Goal: Task Accomplishment & Management: Complete application form

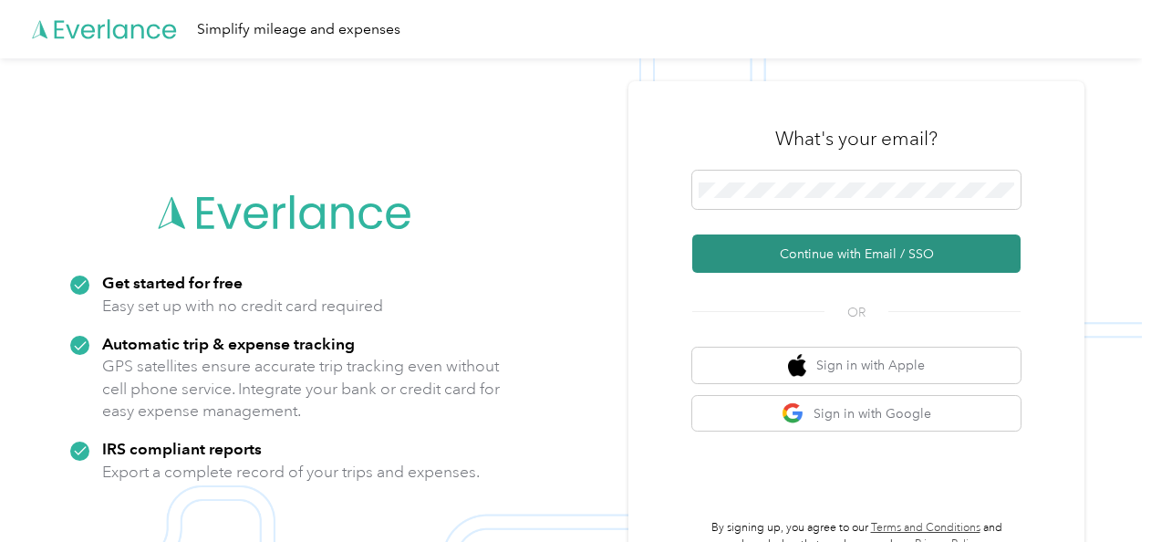
click at [780, 247] on button "Continue with Email / SSO" at bounding box center [856, 253] width 328 height 38
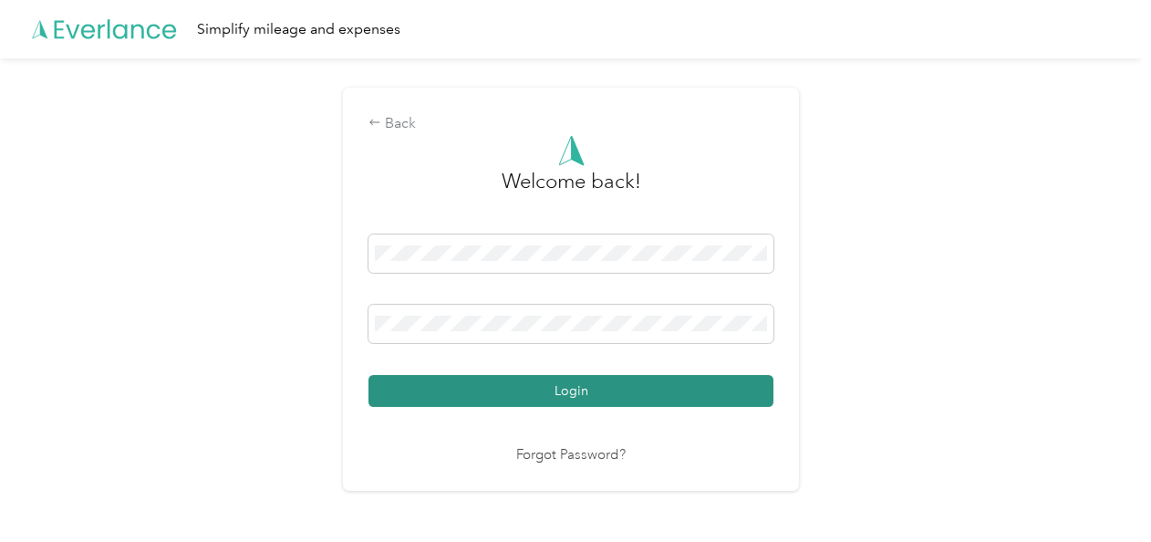
click at [543, 387] on button "Login" at bounding box center [571, 391] width 405 height 32
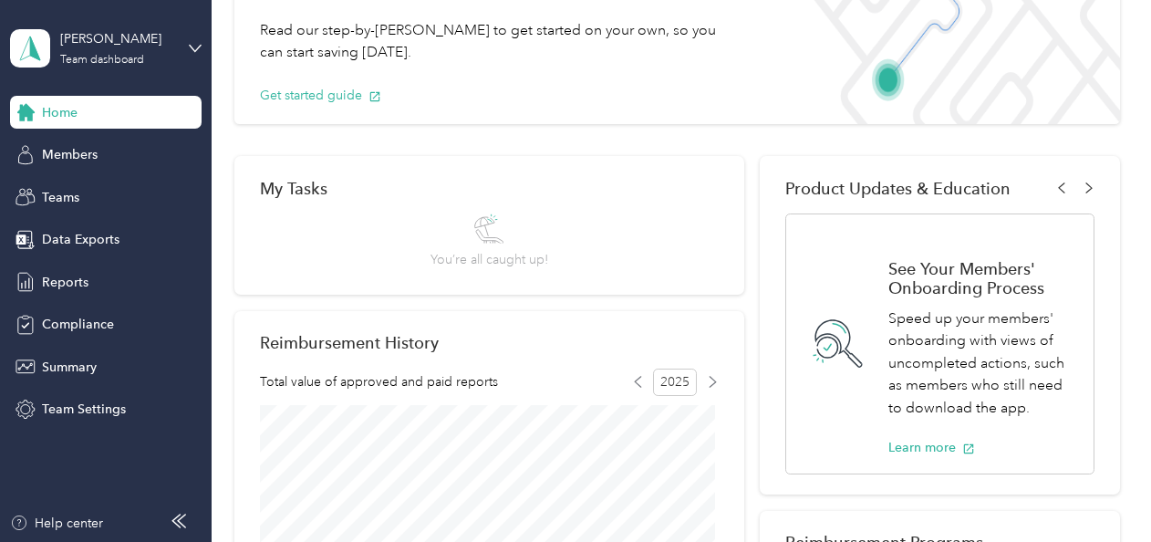
scroll to position [182, 0]
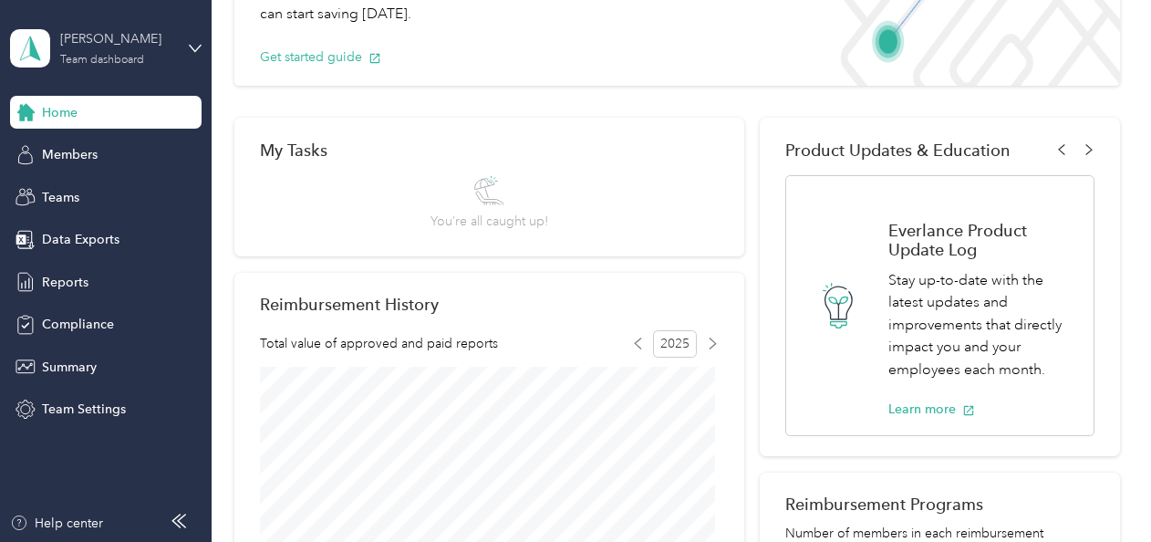
click at [101, 47] on div "[PERSON_NAME]" at bounding box center [117, 38] width 114 height 19
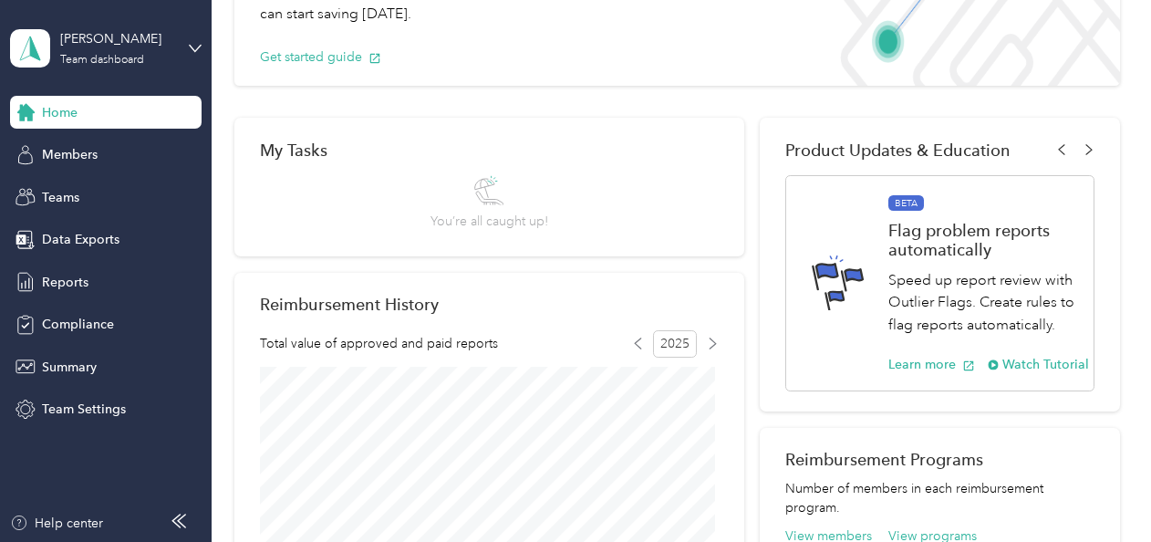
click at [118, 185] on div "Personal dashboard" at bounding box center [83, 191] width 115 height 19
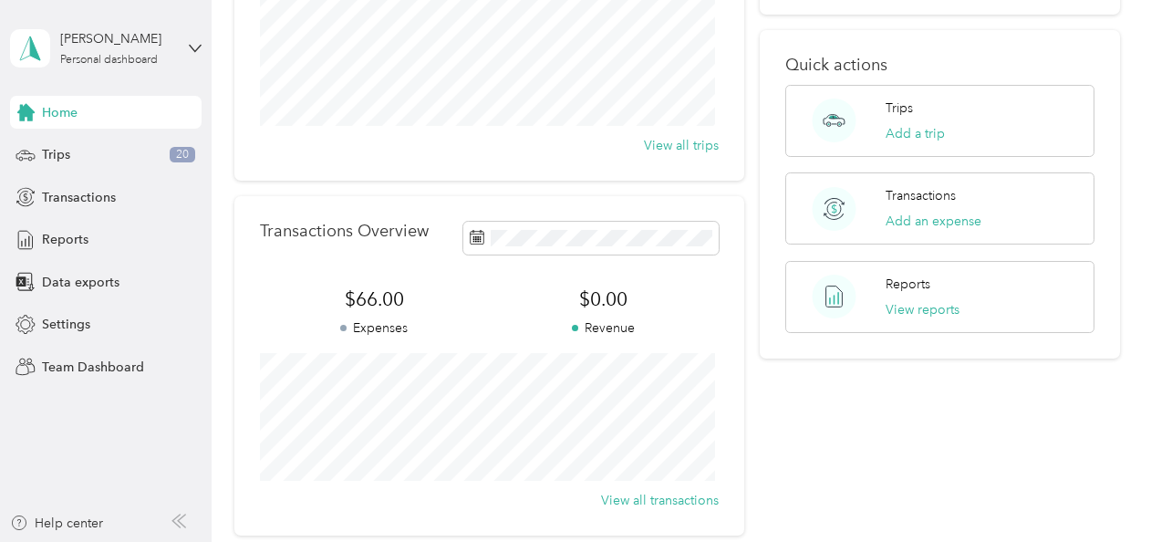
scroll to position [185, 0]
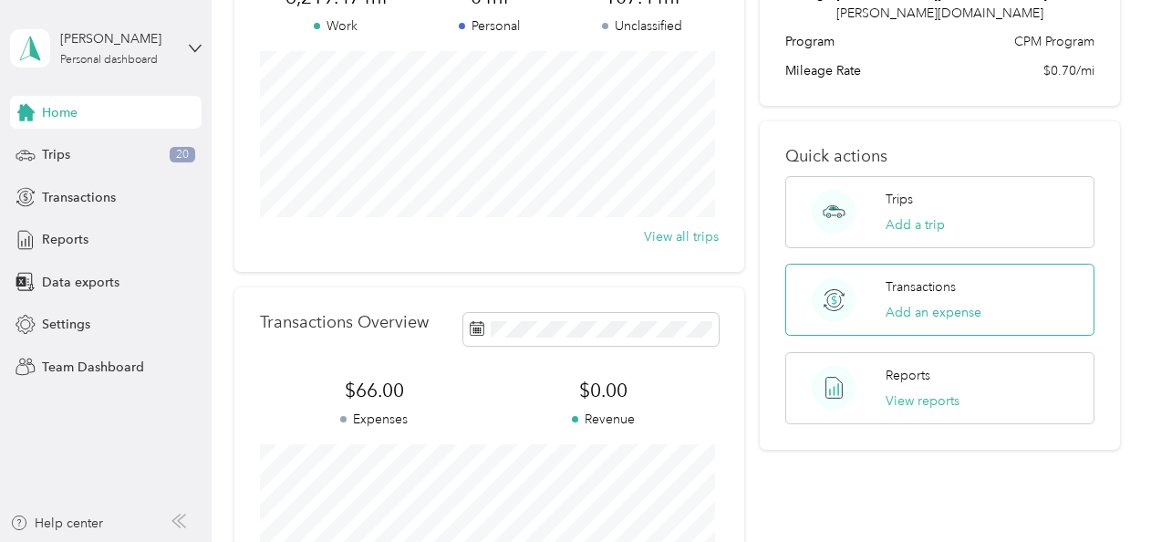
click at [902, 277] on div "Transactions Add an expense" at bounding box center [934, 299] width 96 height 45
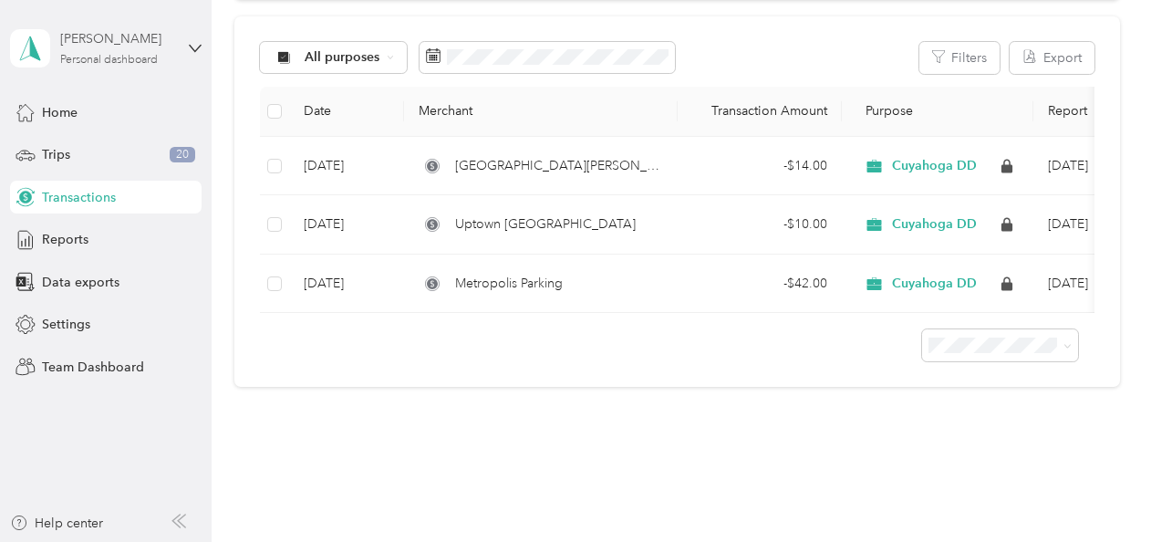
click at [161, 48] on div "[PERSON_NAME]" at bounding box center [117, 38] width 114 height 19
click at [120, 184] on div "Personal dashboard" at bounding box center [85, 191] width 119 height 19
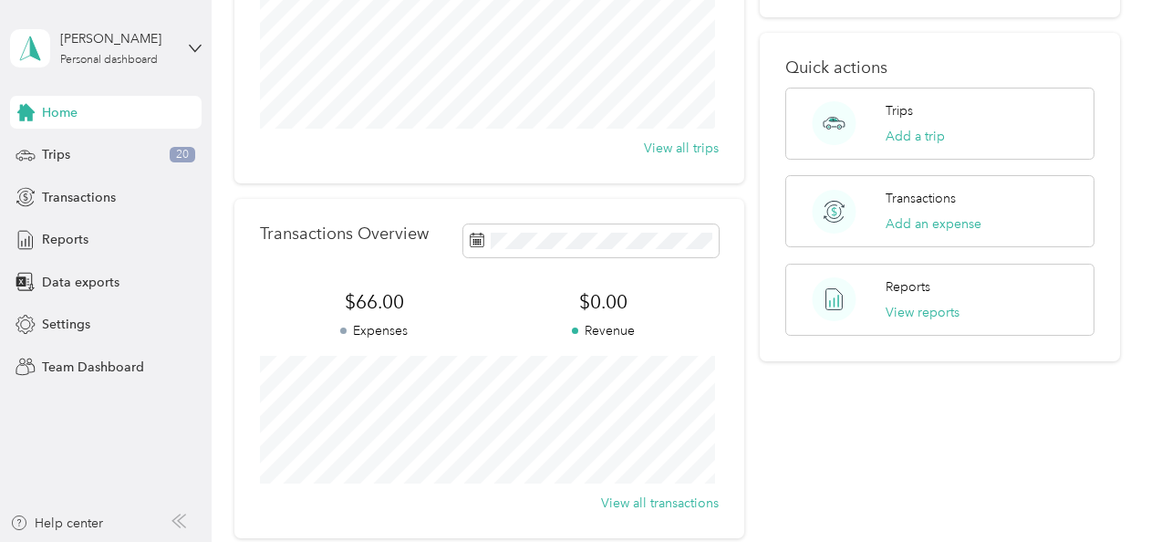
scroll to position [274, 0]
click at [929, 214] on button "Add an expense" at bounding box center [934, 223] width 96 height 19
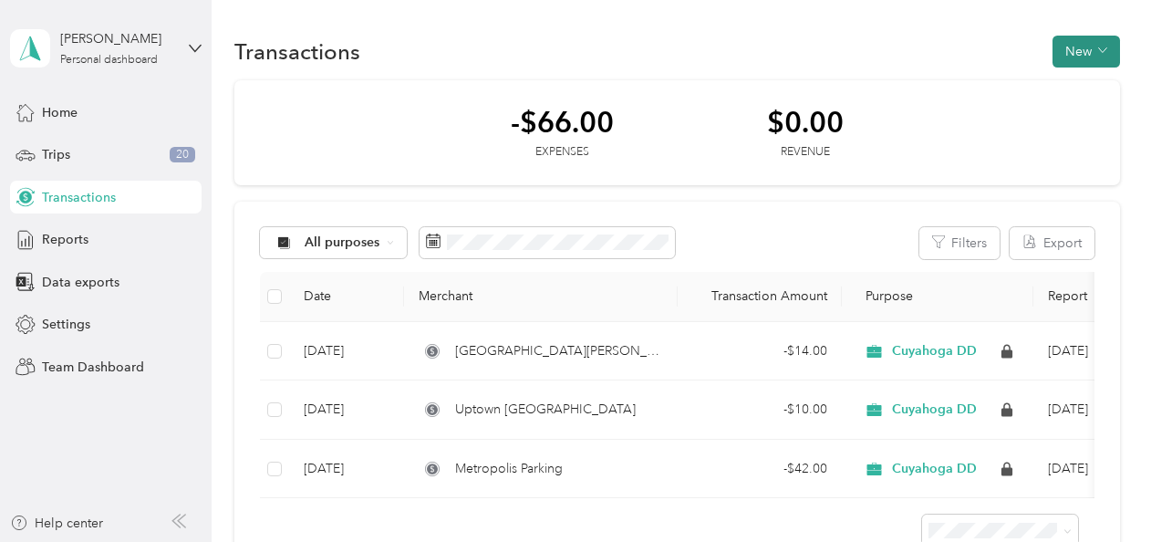
click at [1109, 48] on button "New" at bounding box center [1086, 52] width 67 height 32
click at [1075, 84] on span "Expense" at bounding box center [1076, 86] width 49 height 19
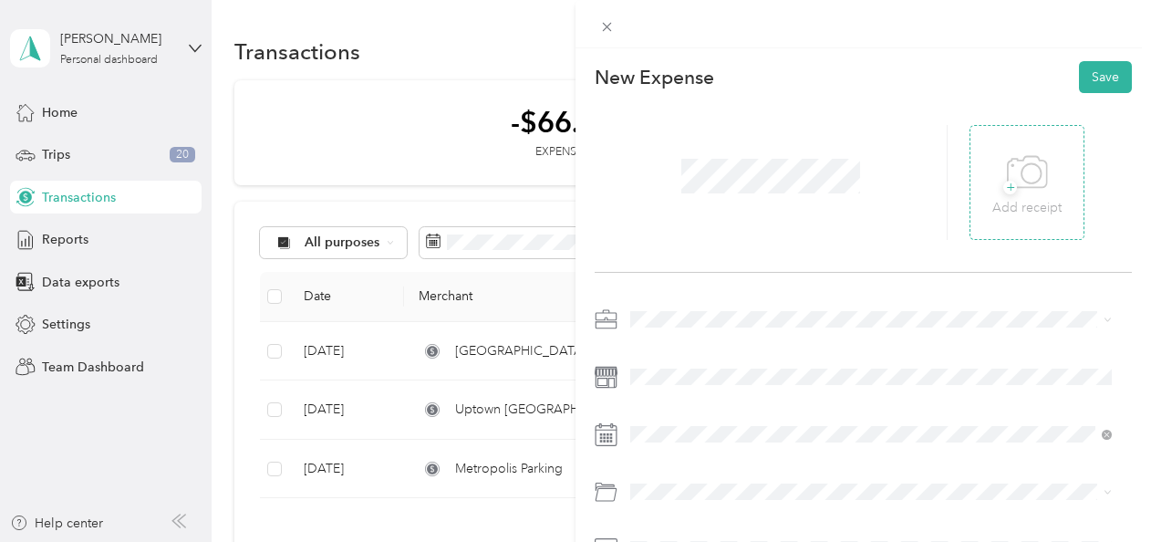
click at [1007, 192] on icon at bounding box center [1027, 173] width 41 height 50
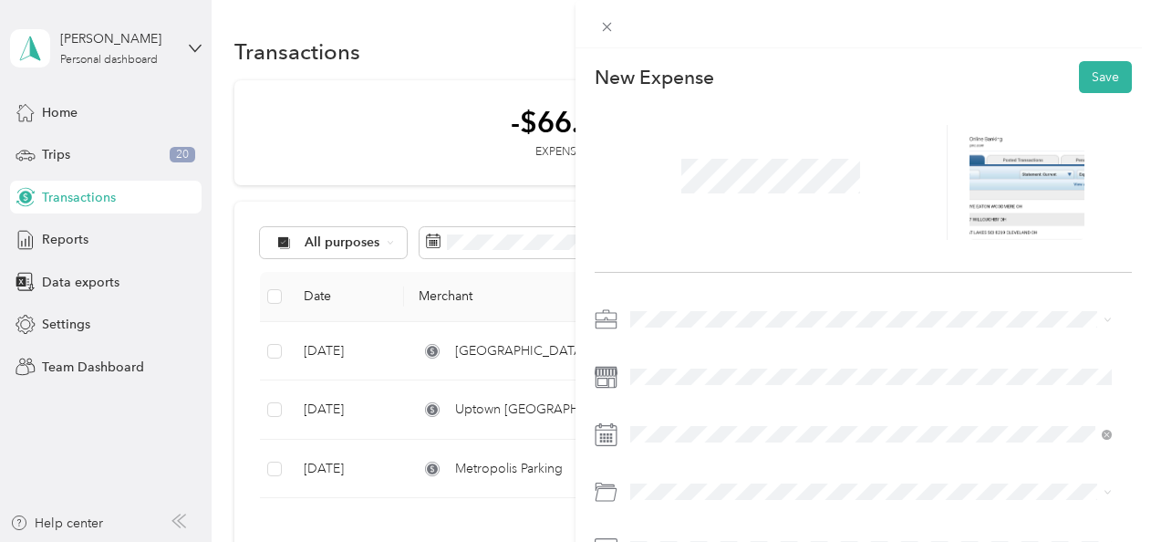
click at [609, 435] on icon at bounding box center [606, 434] width 23 height 23
click at [608, 432] on icon at bounding box center [606, 434] width 23 height 23
click at [604, 432] on icon at bounding box center [606, 434] width 23 height 23
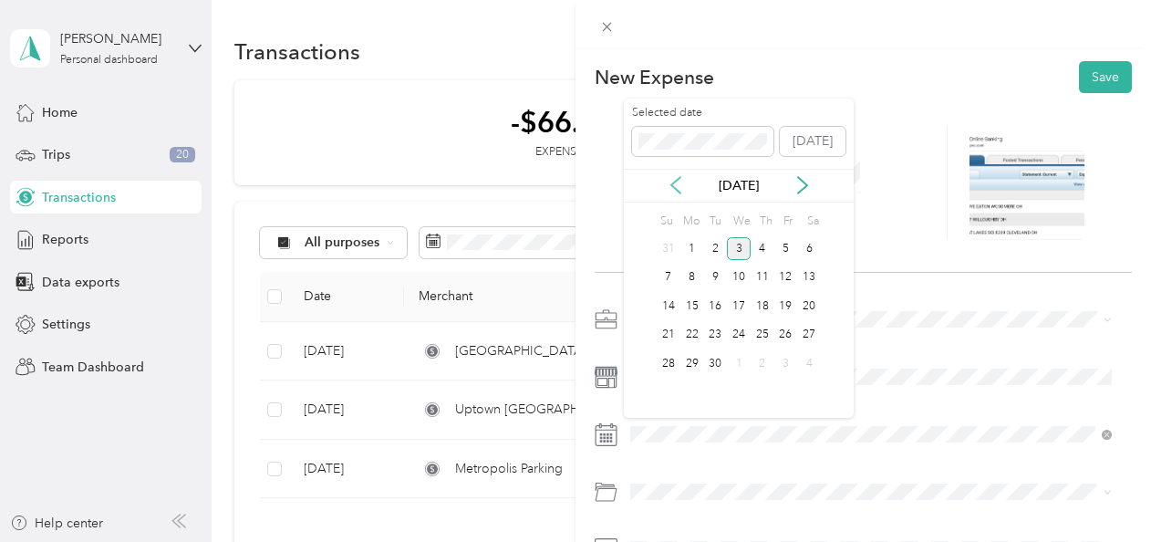
click at [676, 181] on icon at bounding box center [675, 185] width 9 height 16
click at [741, 356] on div "27" at bounding box center [739, 363] width 24 height 23
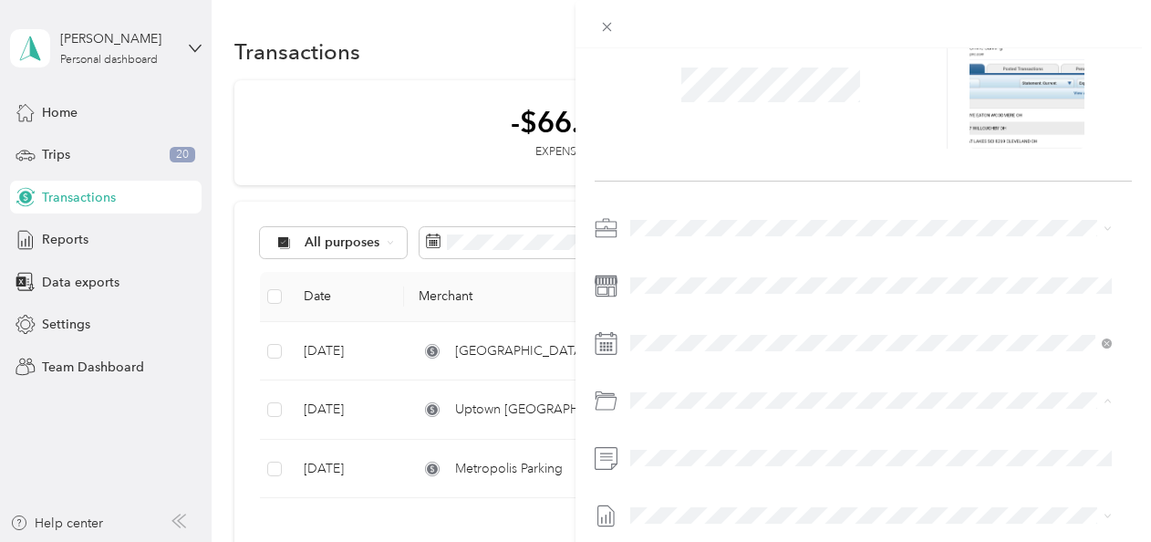
click at [755, 215] on span "01- Mileage-incl Tolls & Uber, Etc.(66010 )" at bounding box center [800, 216] width 240 height 16
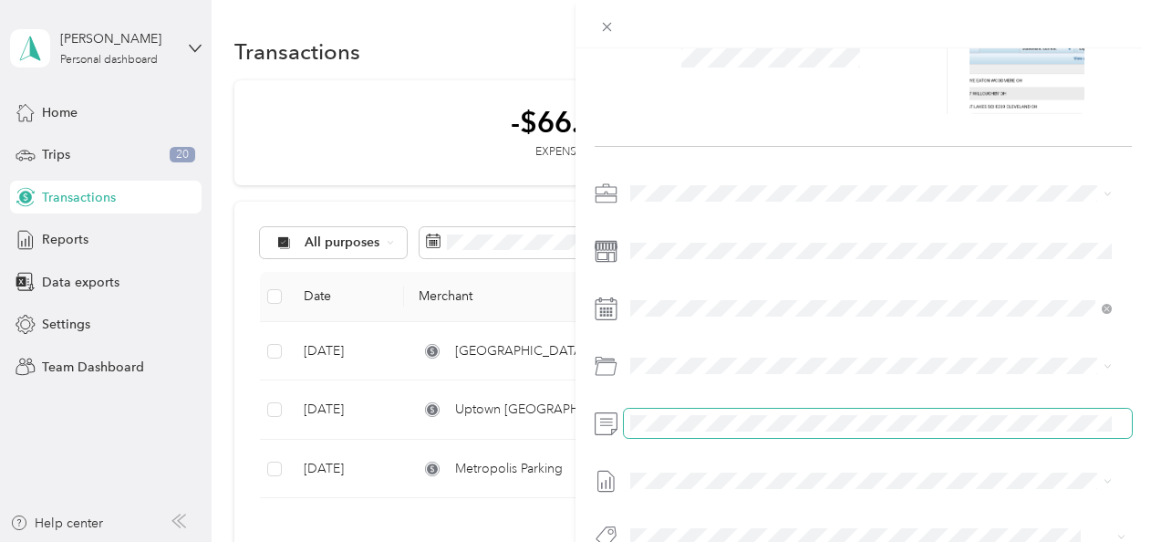
scroll to position [175, 0]
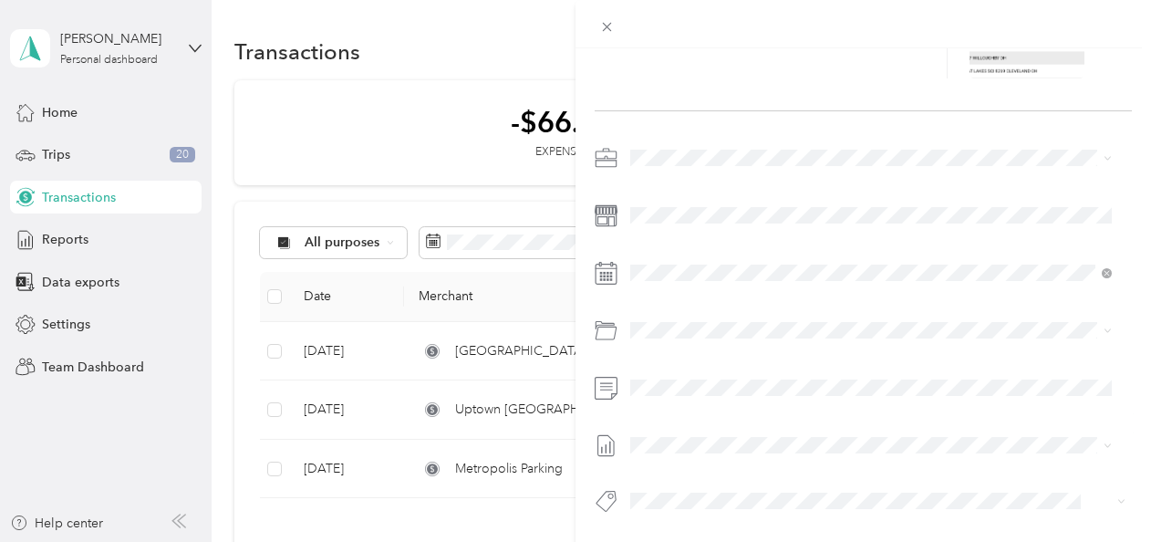
click at [626, 431] on span at bounding box center [878, 445] width 508 height 29
click at [662, 491] on span "[DATE]" at bounding box center [650, 486] width 40 height 19
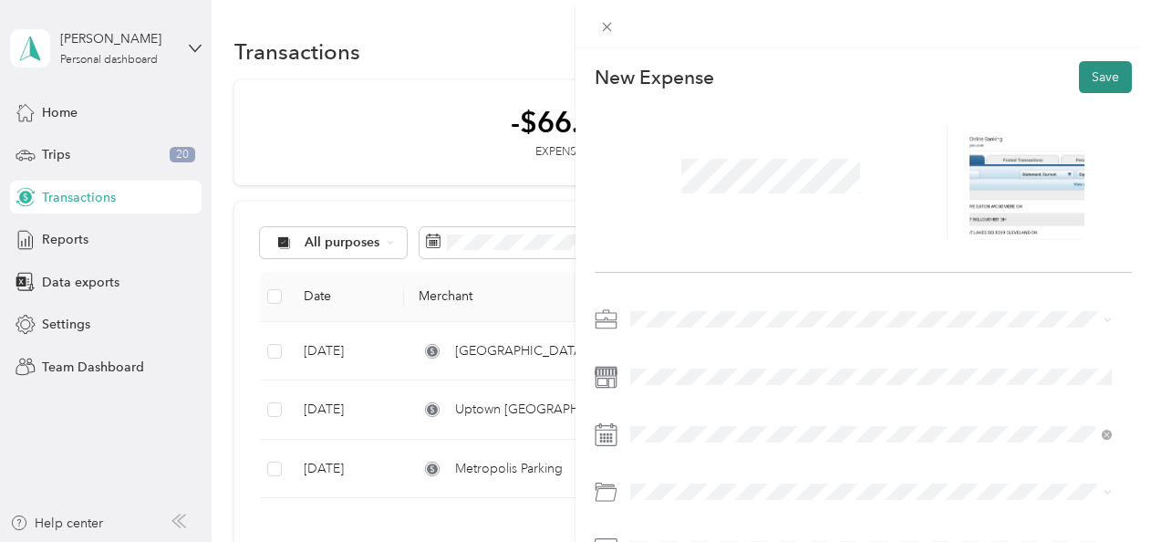
click at [1079, 71] on button "Save" at bounding box center [1105, 77] width 53 height 32
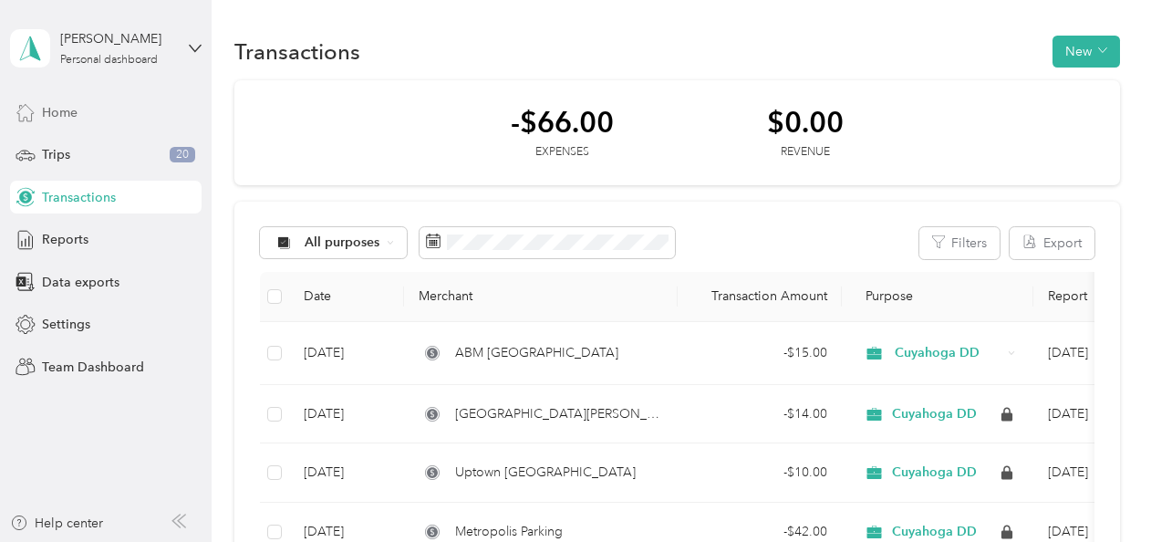
click at [58, 113] on span "Home" at bounding box center [60, 112] width 36 height 19
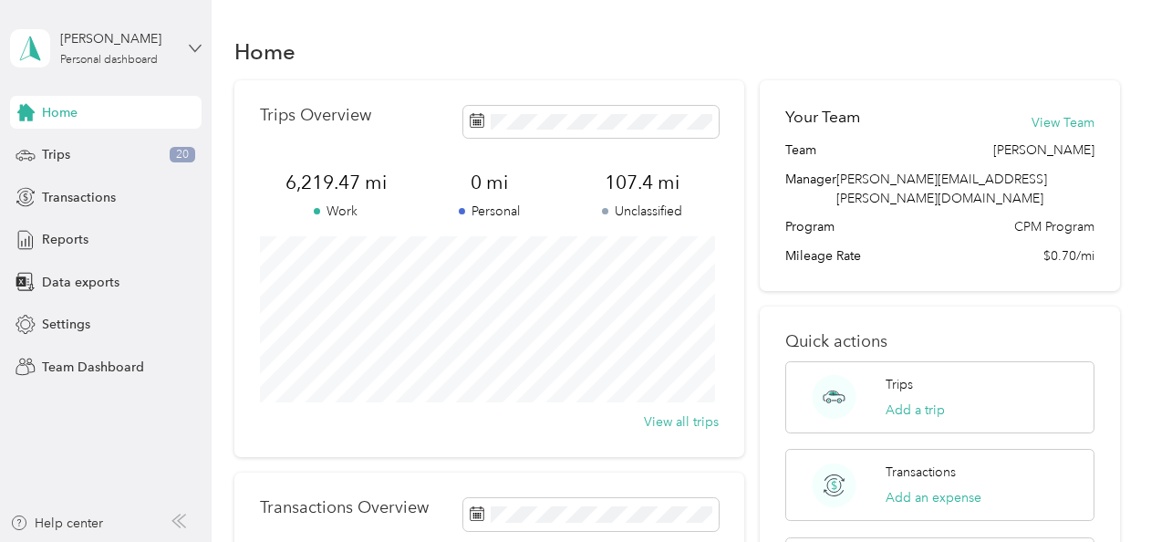
click at [193, 49] on icon at bounding box center [195, 48] width 13 height 13
click at [120, 189] on div "Personal dashboard" at bounding box center [85, 185] width 119 height 19
